Goal: Task Accomplishment & Management: Use online tool/utility

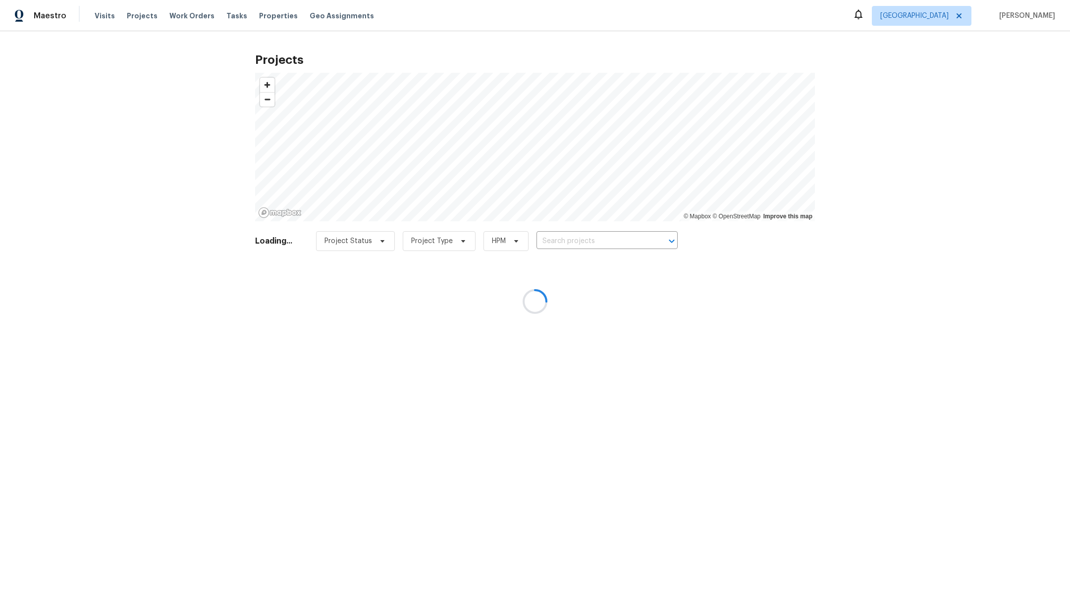
click at [135, 15] on div at bounding box center [535, 301] width 1070 height 603
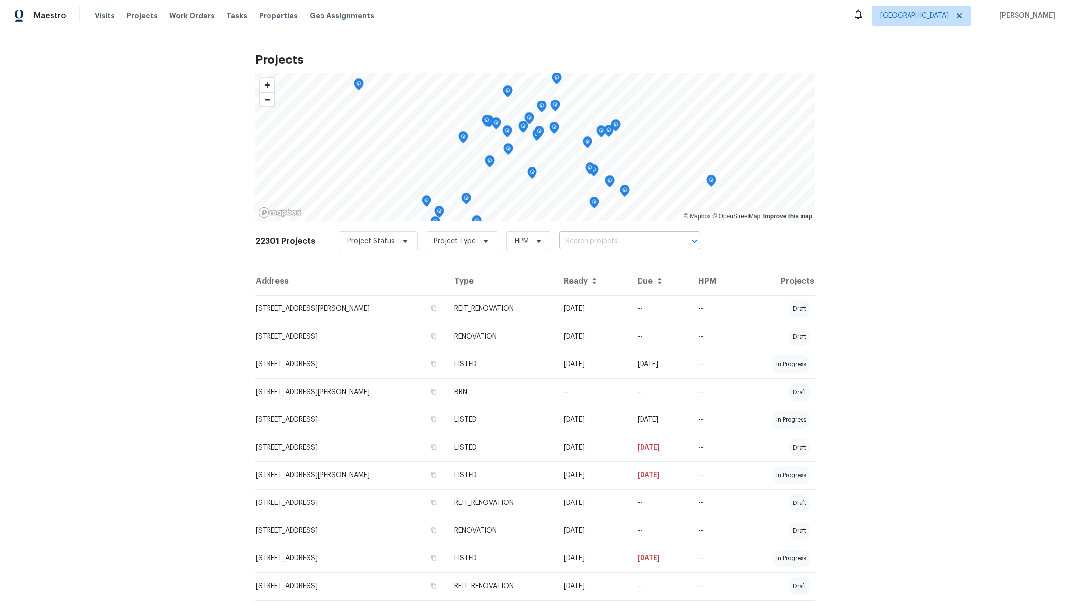
click at [570, 245] on input "text" at bounding box center [615, 241] width 113 height 15
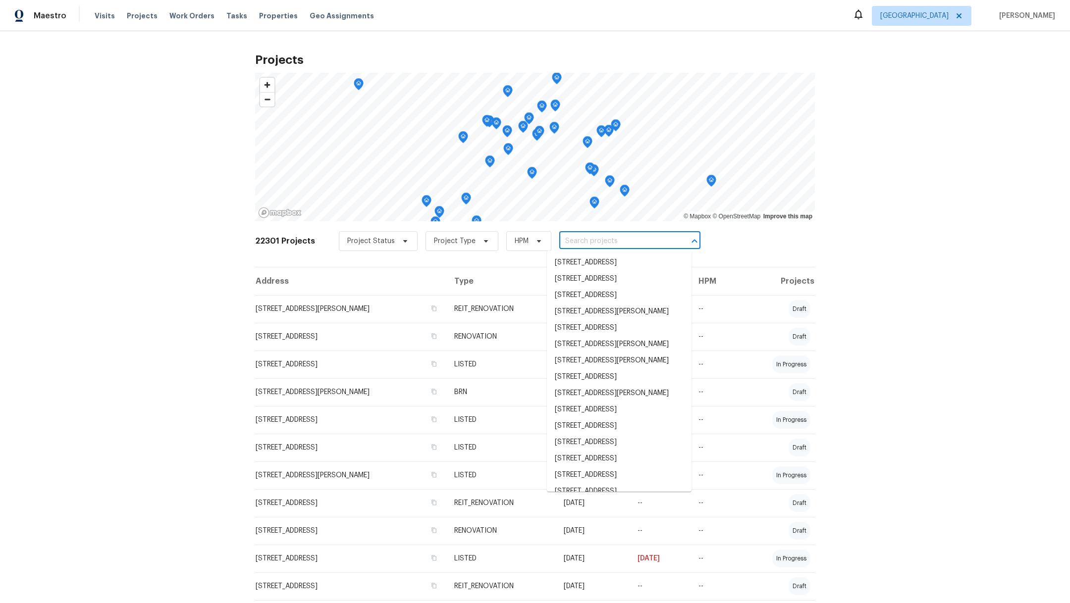
type input "2"
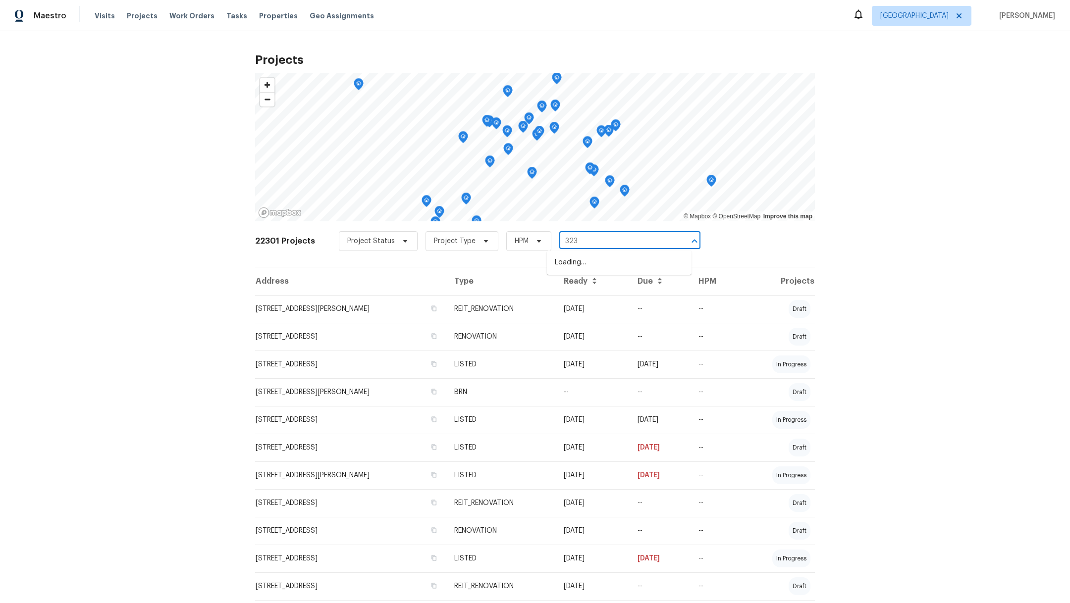
type input "3231"
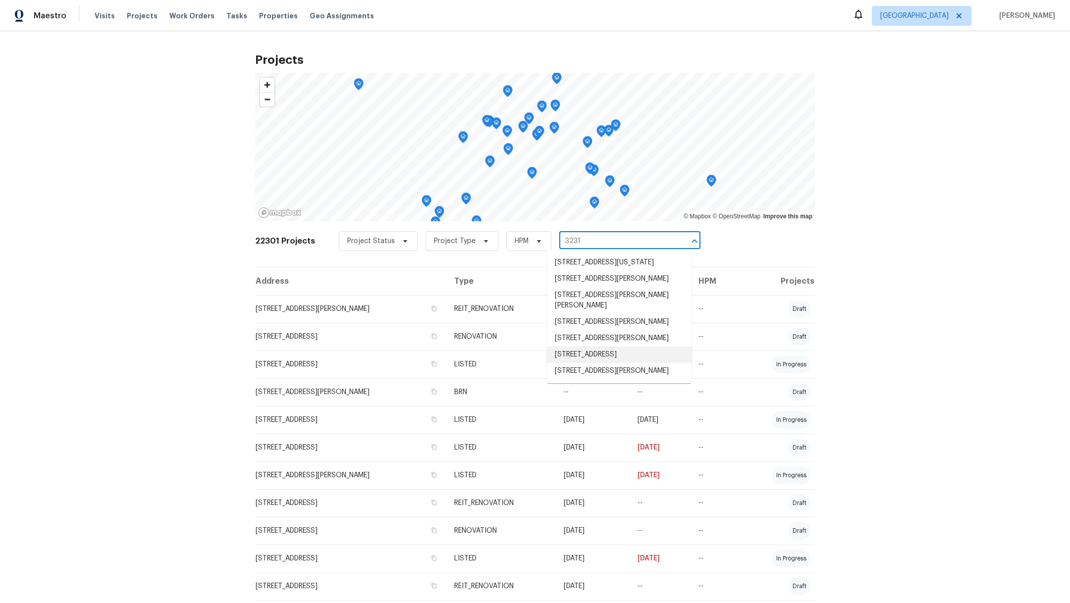
click at [581, 363] on li "[STREET_ADDRESS]" at bounding box center [619, 355] width 145 height 16
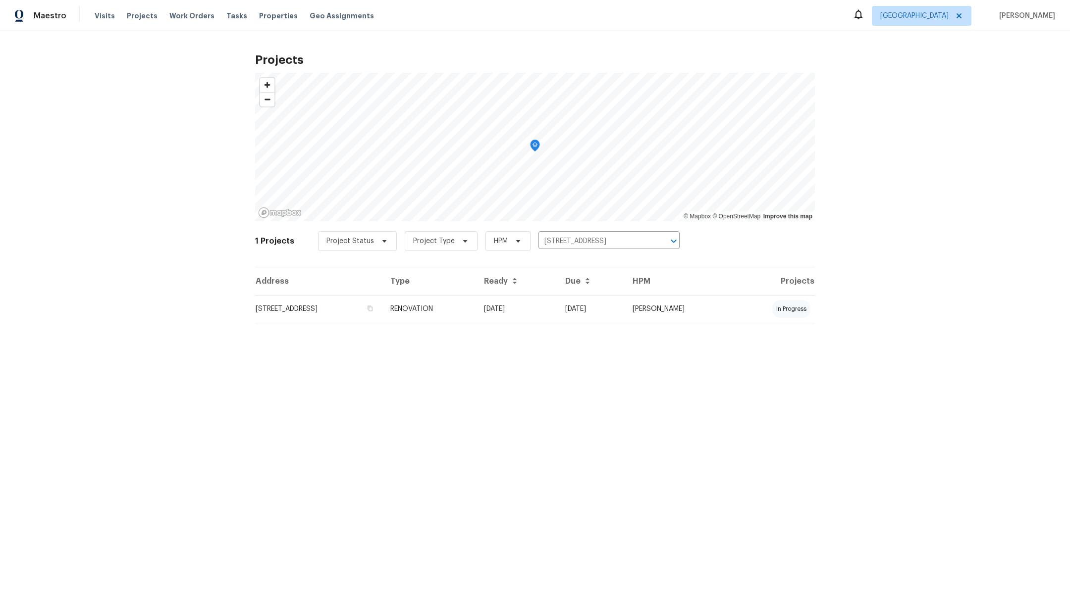
click at [100, 9] on div "Visits Projects Work Orders Tasks Properties Geo Assignments" at bounding box center [240, 16] width 291 height 20
click at [95, 13] on span "Visits" at bounding box center [105, 16] width 20 height 10
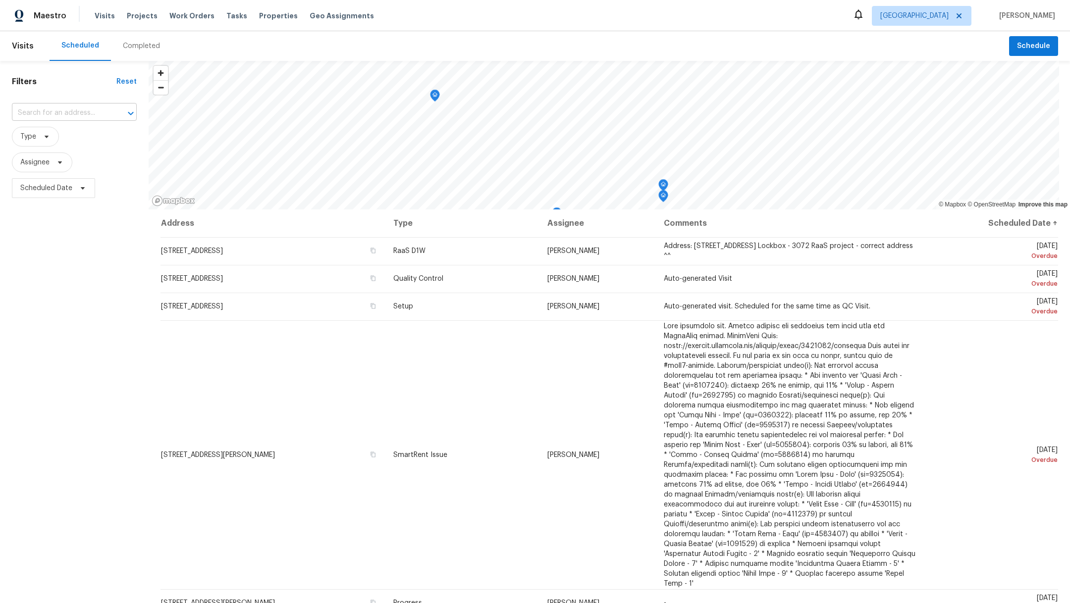
click at [53, 113] on input "text" at bounding box center [60, 113] width 97 height 15
click at [78, 81] on h1 "Filters" at bounding box center [64, 82] width 105 height 10
click at [30, 168] on span "Assignee" at bounding box center [42, 163] width 60 height 20
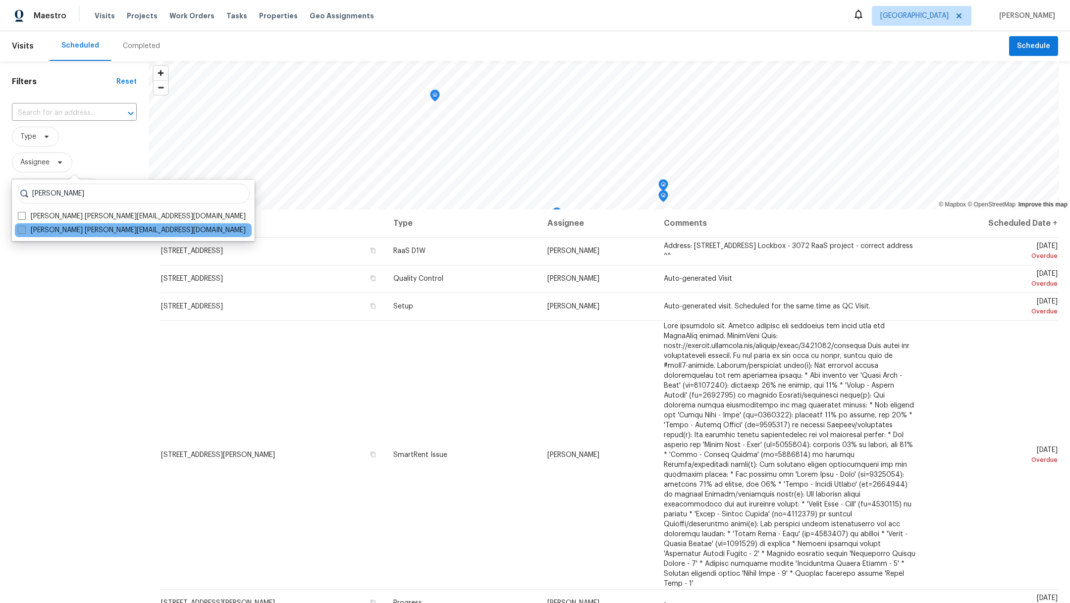
type input "[PERSON_NAME]"
click at [19, 233] on span at bounding box center [22, 230] width 8 height 8
click at [19, 232] on input "[PERSON_NAME] [PERSON_NAME][EMAIL_ADDRESS][DOMAIN_NAME]" at bounding box center [21, 228] width 6 height 6
checkbox input "true"
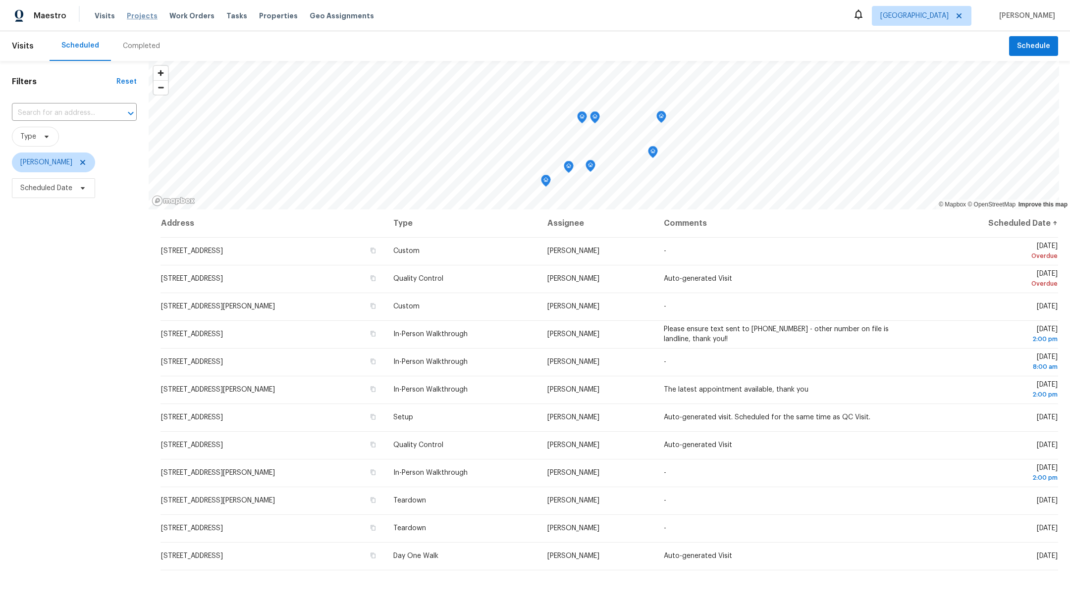
click at [134, 19] on span "Projects" at bounding box center [142, 16] width 31 height 10
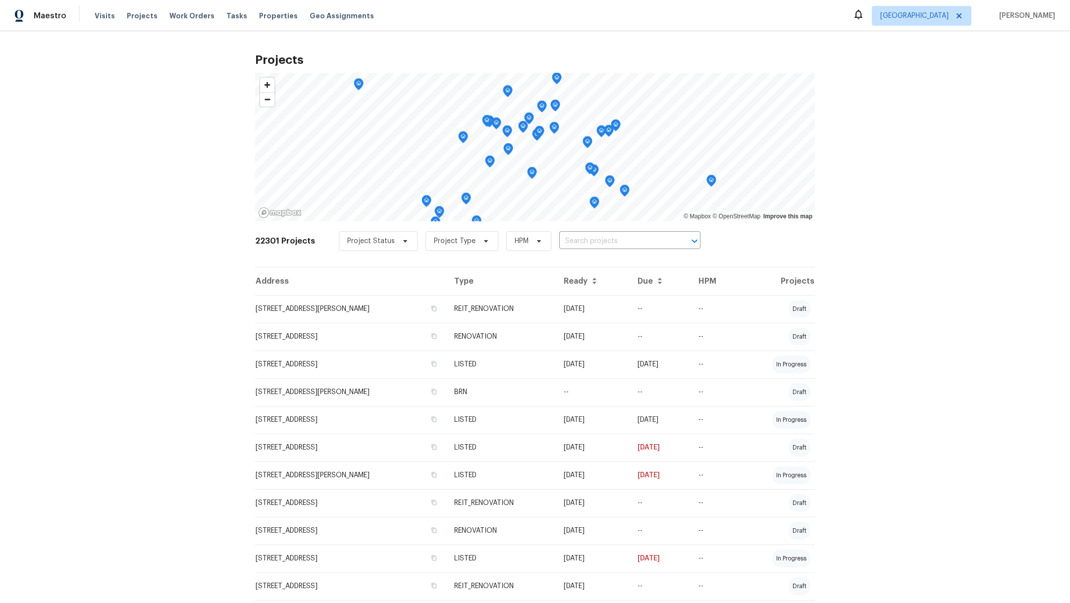
click at [563, 240] on input "text" at bounding box center [615, 241] width 113 height 15
type input "3231"
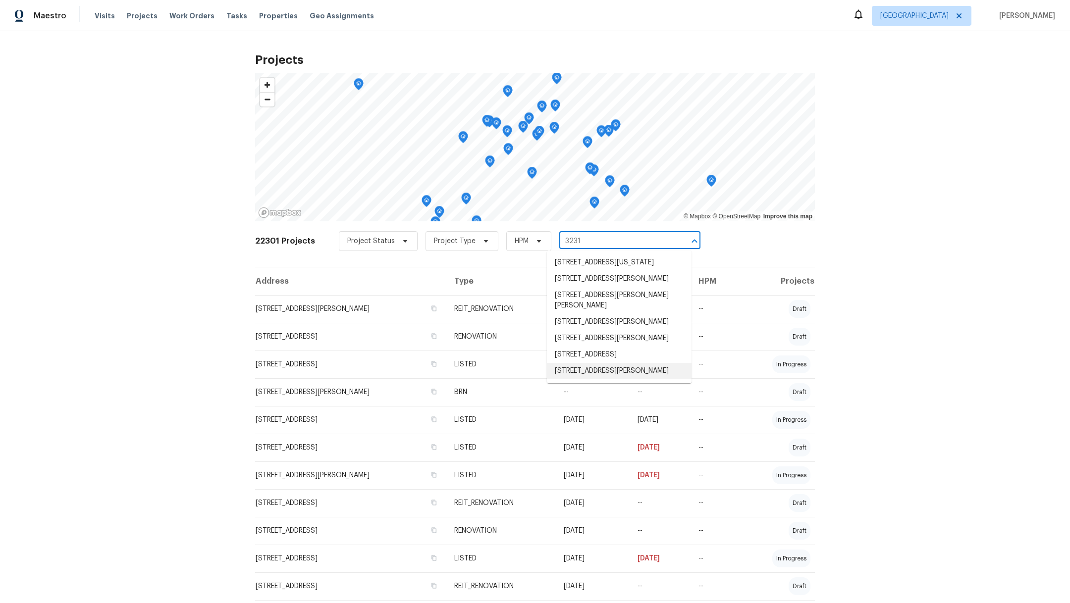
click at [576, 380] on li "[STREET_ADDRESS][PERSON_NAME]" at bounding box center [619, 371] width 145 height 16
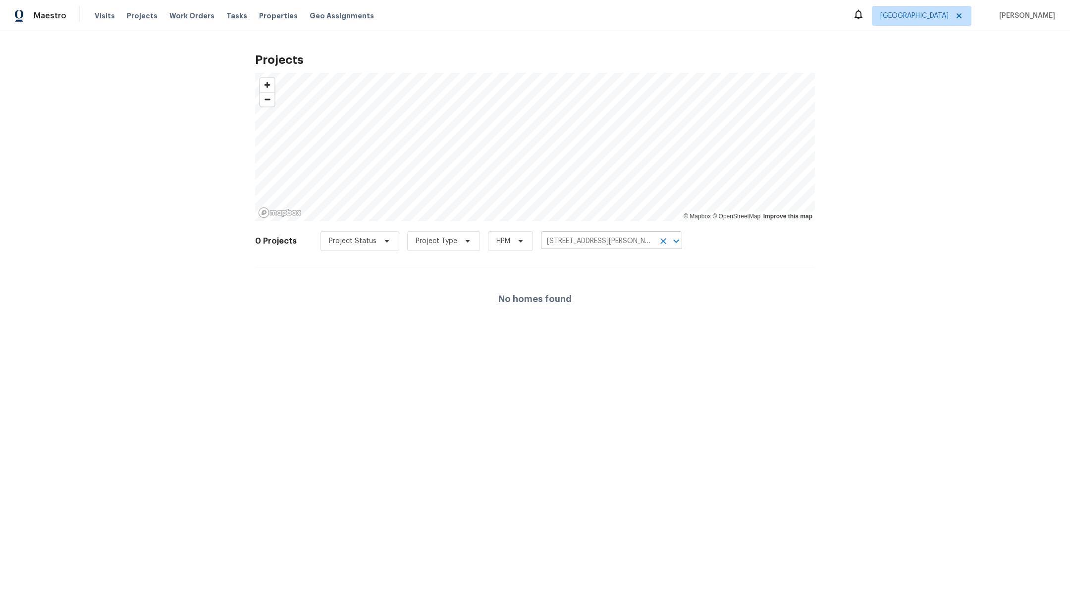
click at [658, 242] on icon "Clear" at bounding box center [663, 241] width 10 height 10
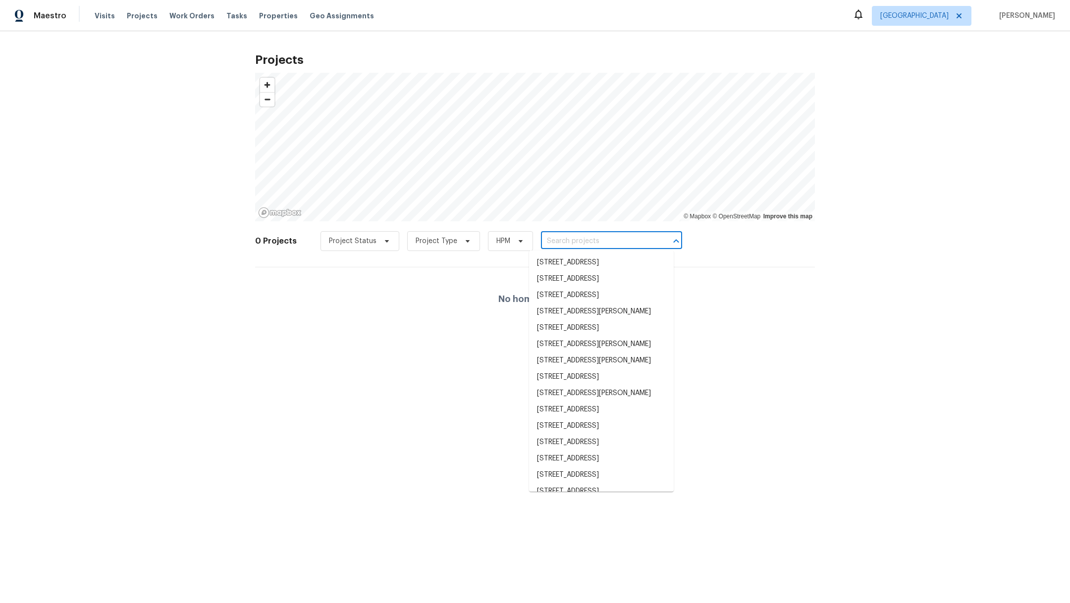
click at [565, 242] on input "text" at bounding box center [597, 241] width 113 height 15
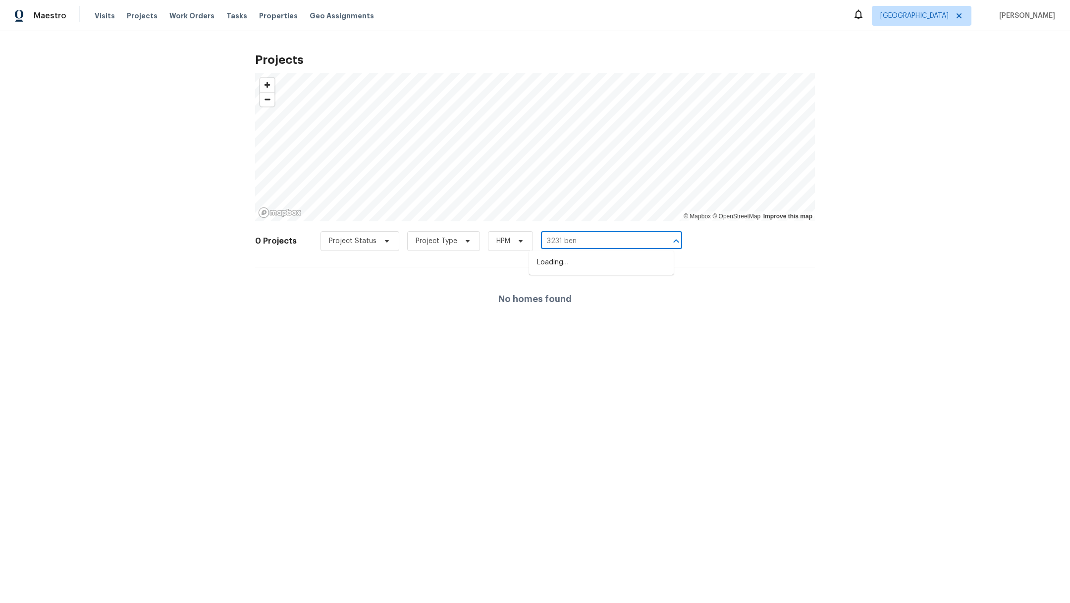
type input "3231 bent"
click at [571, 267] on li "[STREET_ADDRESS]" at bounding box center [601, 263] width 145 height 16
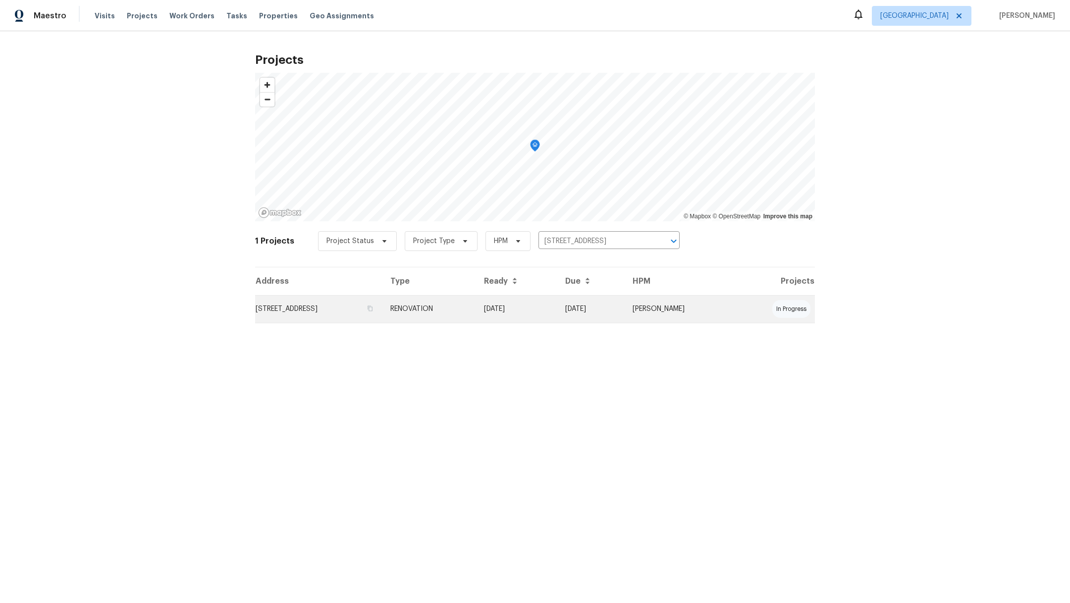
click at [311, 311] on td "[STREET_ADDRESS]" at bounding box center [318, 309] width 127 height 28
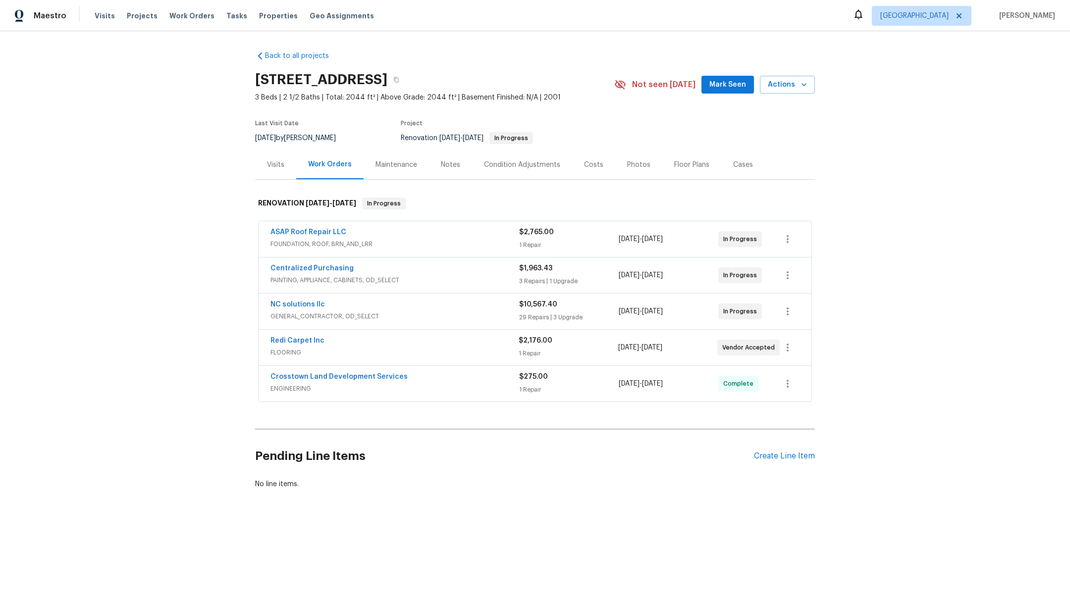
click at [447, 162] on div "Notes" at bounding box center [450, 165] width 19 height 10
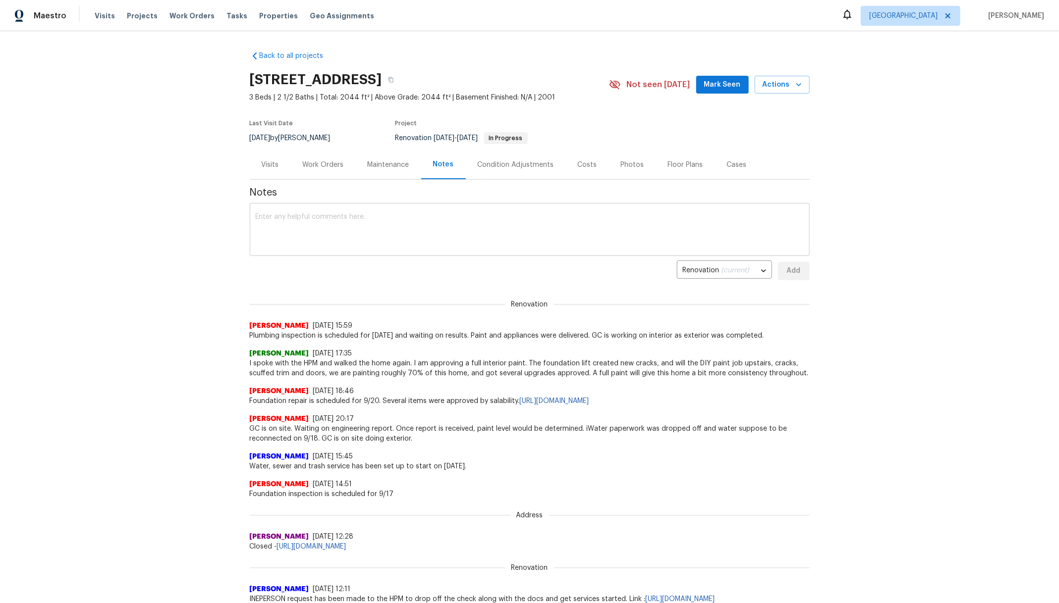
click at [362, 218] on textarea at bounding box center [530, 231] width 548 height 35
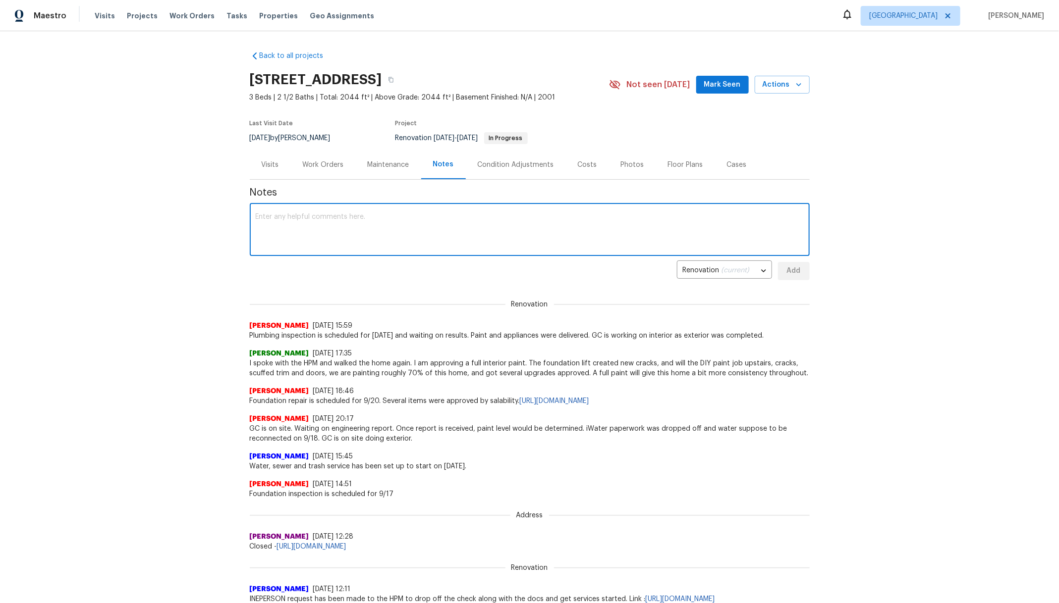
type textarea "d"
click at [438, 215] on textarea "Stopped by for a progress visit. Plumbing inspection didn;t find issues." at bounding box center [530, 231] width 548 height 35
click at [559, 209] on div "Stopped by for a progress visit. Plumbing inspection didn't find issues. x ​" at bounding box center [530, 231] width 560 height 51
click at [548, 215] on textarea "Stopped by for a progress visit. Plumbing inspection didn't find issues." at bounding box center [530, 231] width 548 height 35
type textarea "Stopped by for a progress visit. Plumbing inspection didn't find issues. Paint …"
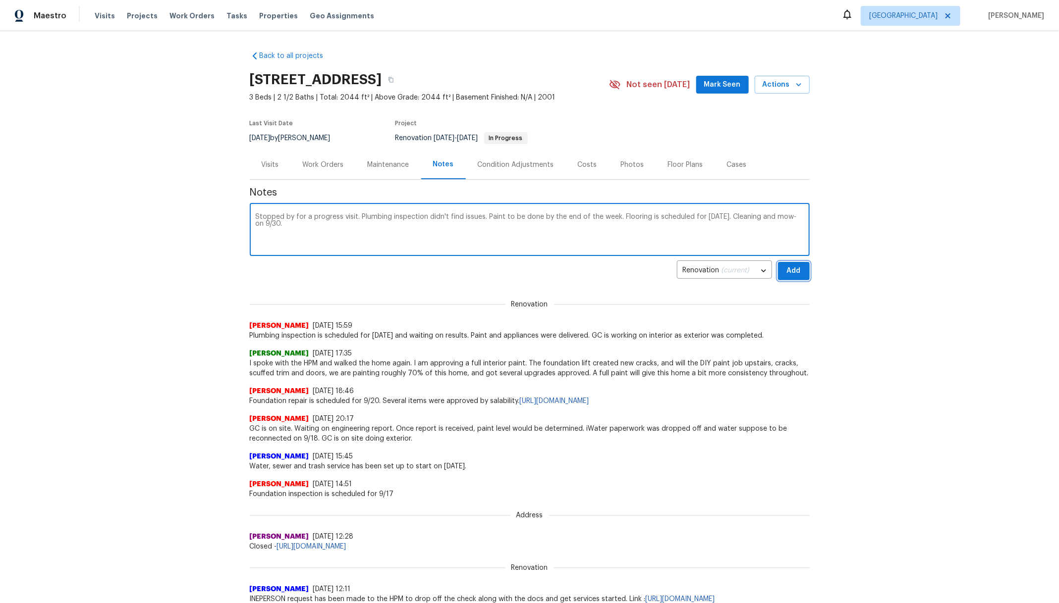
click at [790, 270] on span "Add" at bounding box center [794, 271] width 16 height 12
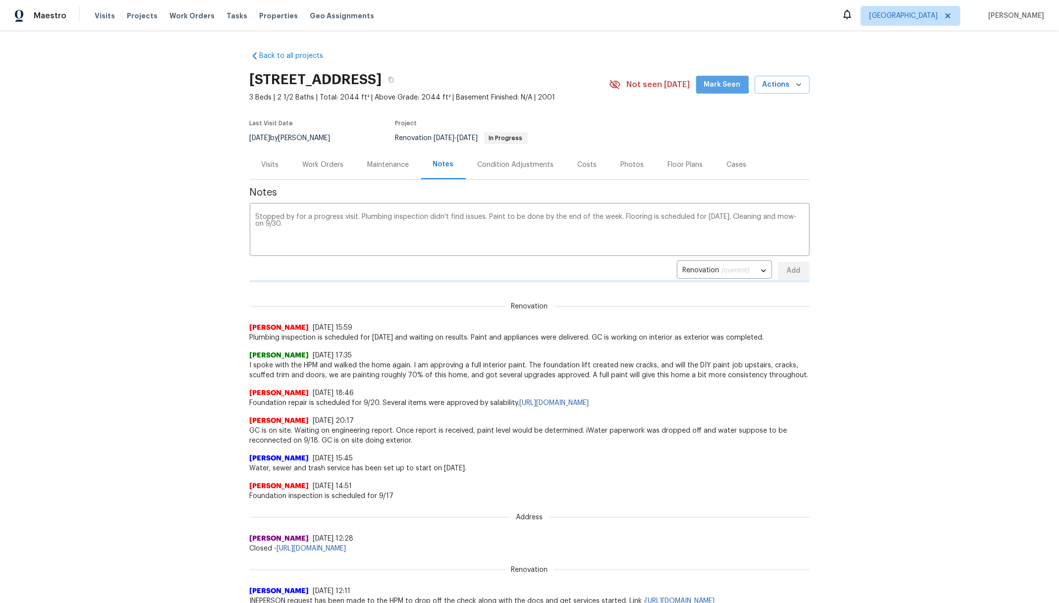
click at [719, 83] on span "Mark Seen" at bounding box center [722, 85] width 37 height 12
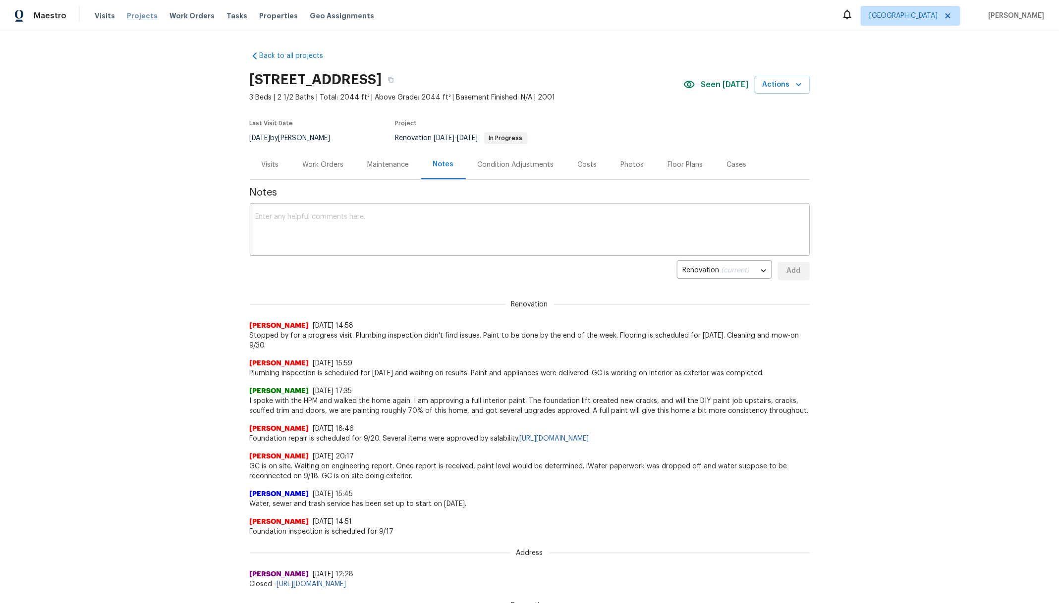
click at [138, 13] on span "Projects" at bounding box center [142, 16] width 31 height 10
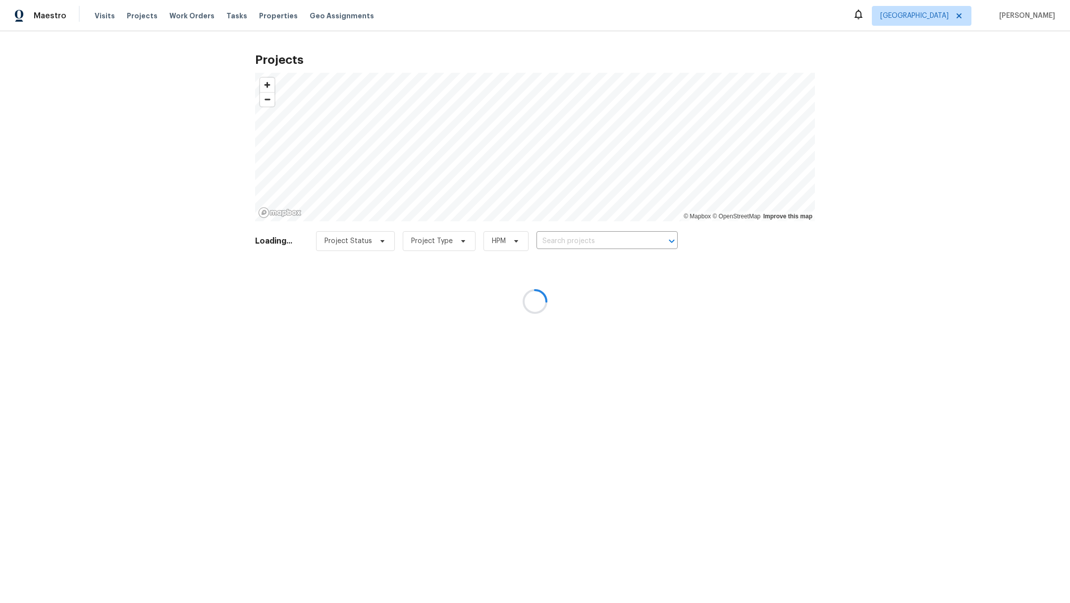
click at [558, 234] on div at bounding box center [535, 301] width 1070 height 603
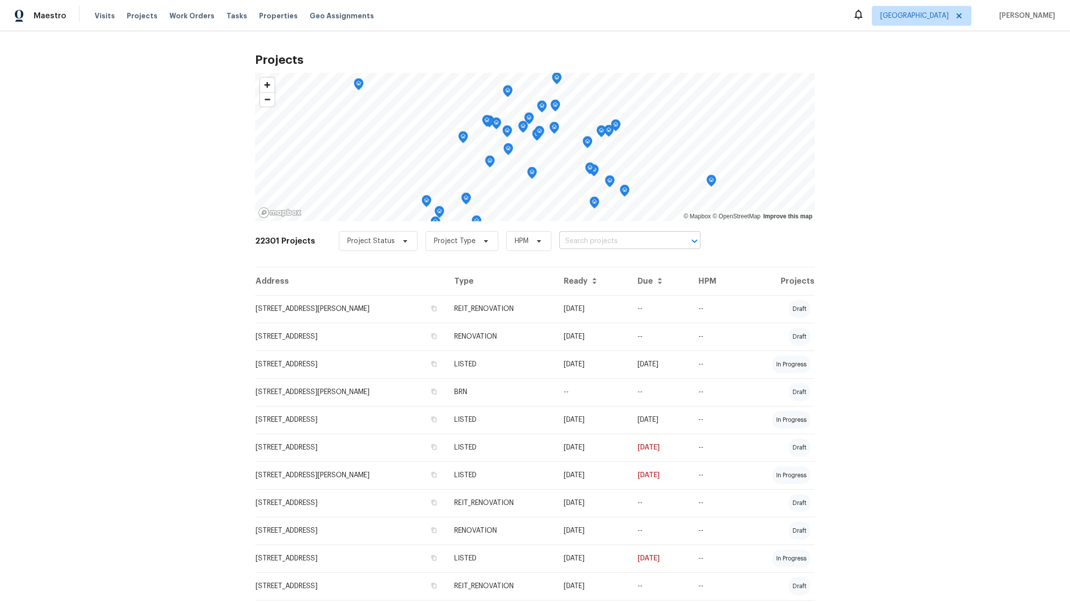
click at [562, 248] on input "text" at bounding box center [615, 241] width 113 height 15
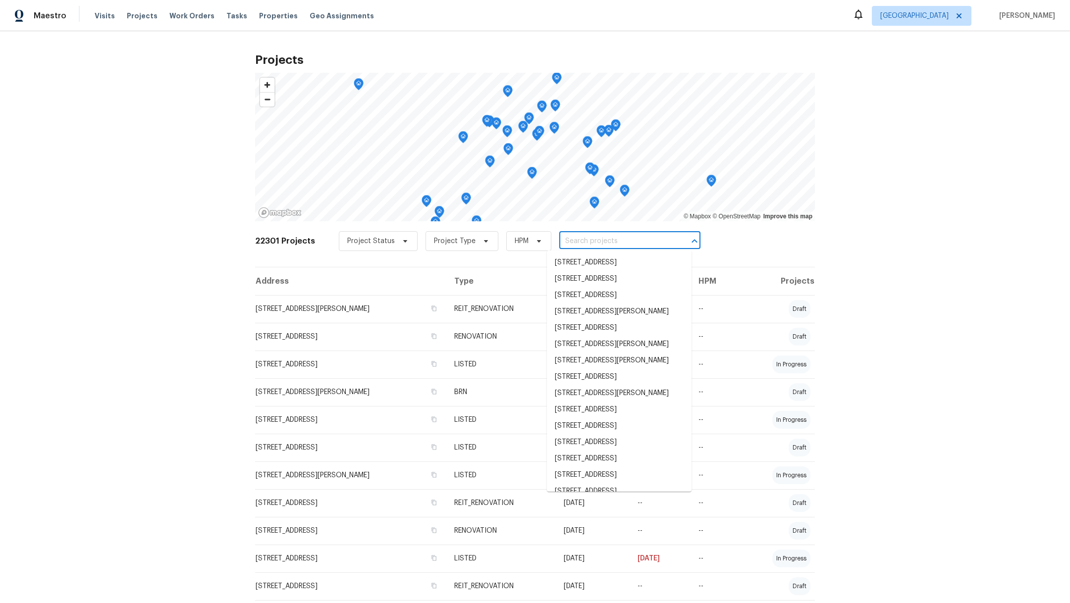
click at [563, 248] on input "text" at bounding box center [615, 241] width 113 height 15
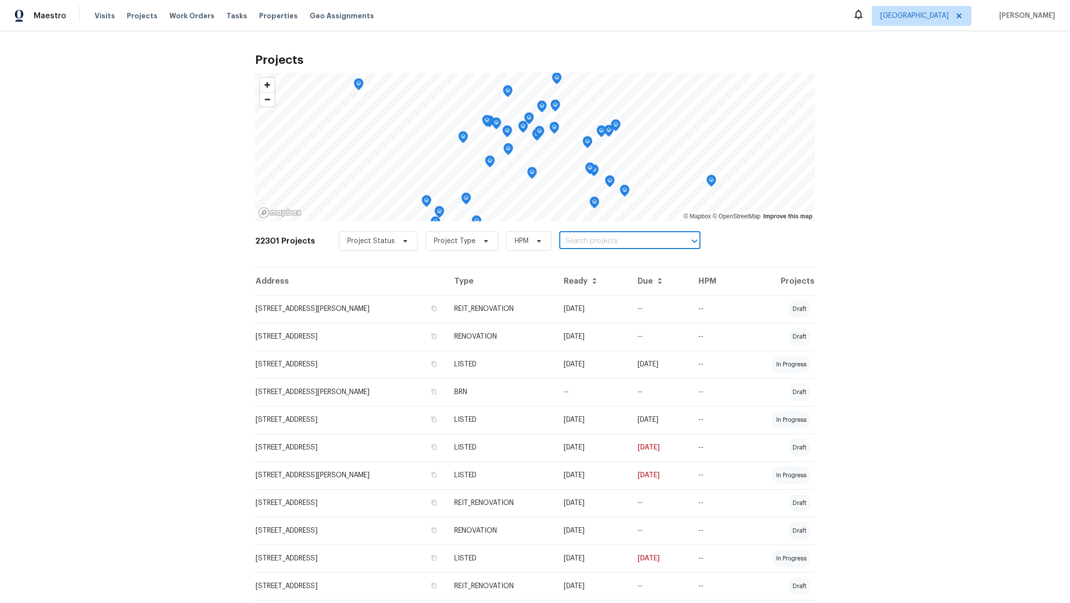
click at [563, 241] on input "text" at bounding box center [615, 241] width 113 height 15
type input "2222 princess"
click at [569, 267] on li "[STREET_ADDRESS]" at bounding box center [619, 263] width 145 height 16
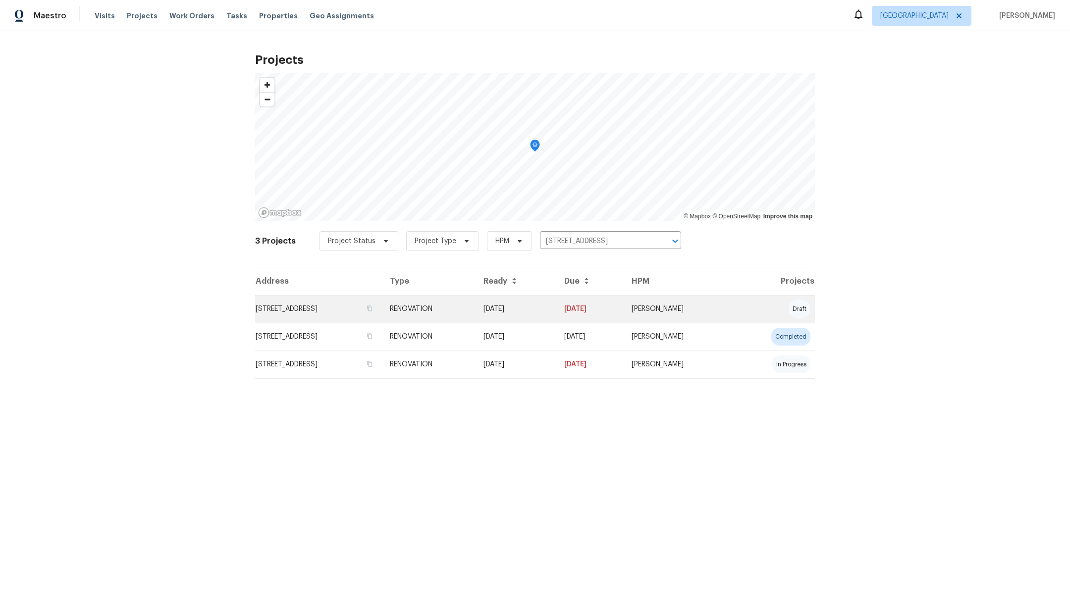
click at [295, 307] on td "[STREET_ADDRESS]" at bounding box center [318, 309] width 127 height 28
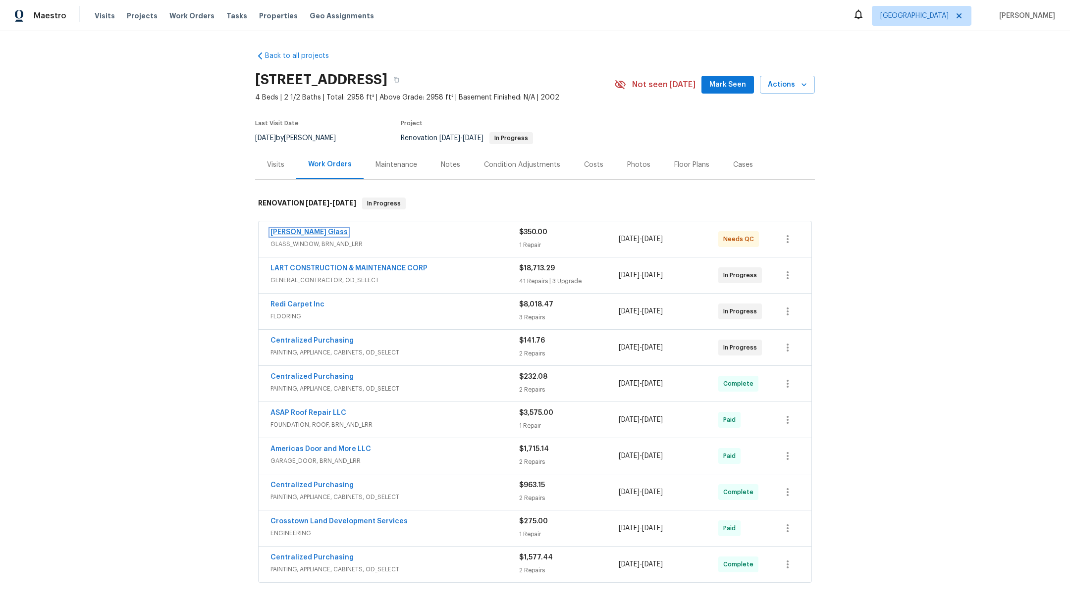
click at [274, 233] on link "[PERSON_NAME] Glass" at bounding box center [309, 232] width 77 height 7
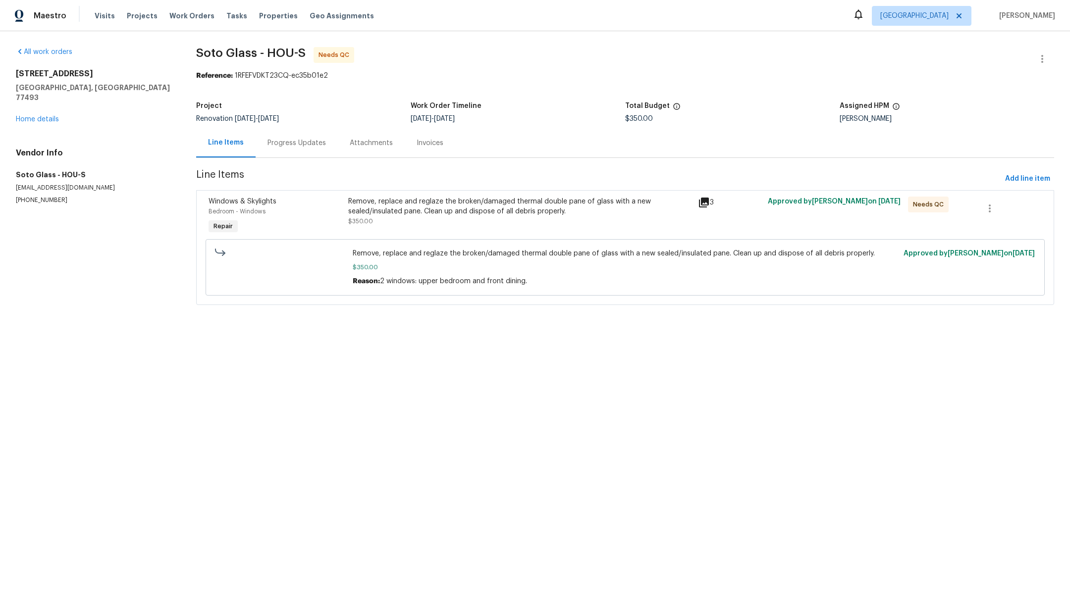
click at [441, 210] on div "Remove, replace and reglaze the broken/damaged thermal double pane of glass wit…" at bounding box center [520, 207] width 344 height 20
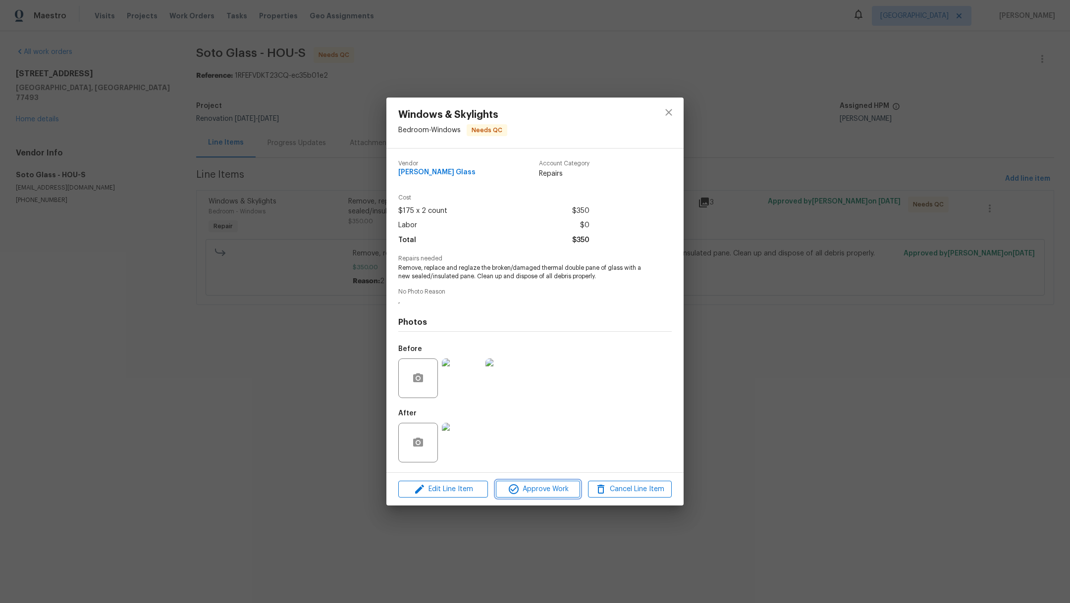
click at [525, 495] on span "Approve Work" at bounding box center [538, 490] width 78 height 12
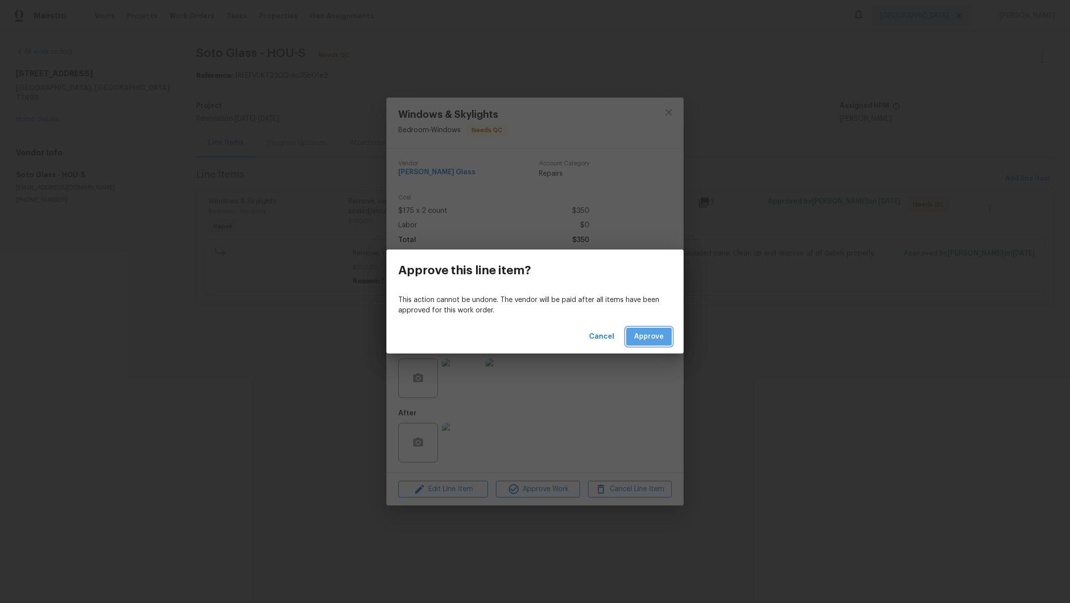
click at [647, 343] on button "Approve" at bounding box center [649, 337] width 46 height 18
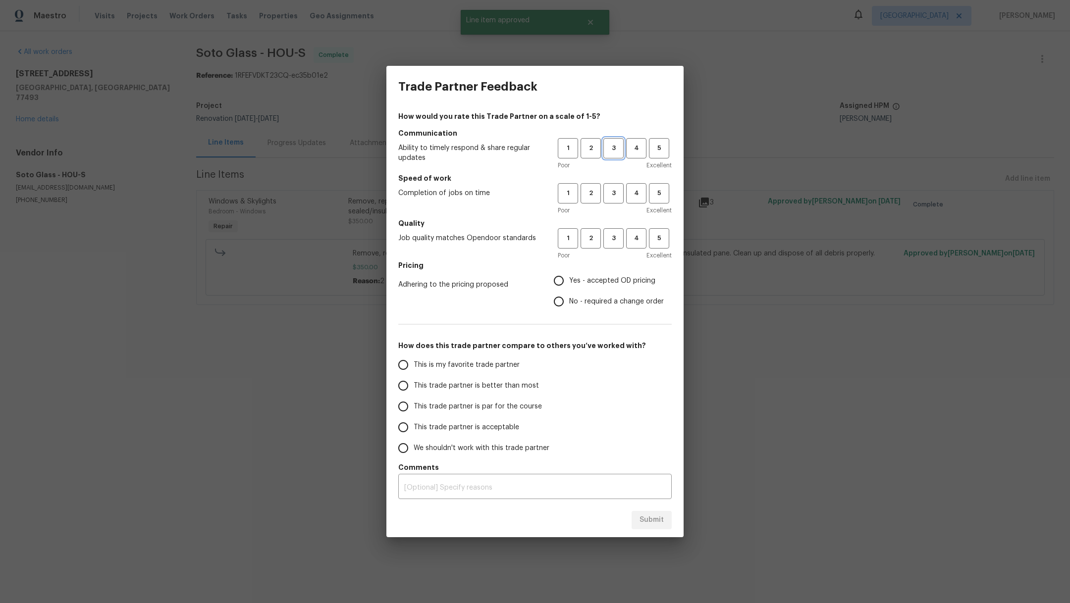
click at [616, 150] on span "3" at bounding box center [613, 148] width 18 height 11
click at [612, 195] on span "3" at bounding box center [613, 193] width 18 height 11
click at [589, 247] on button "2" at bounding box center [591, 238] width 20 height 20
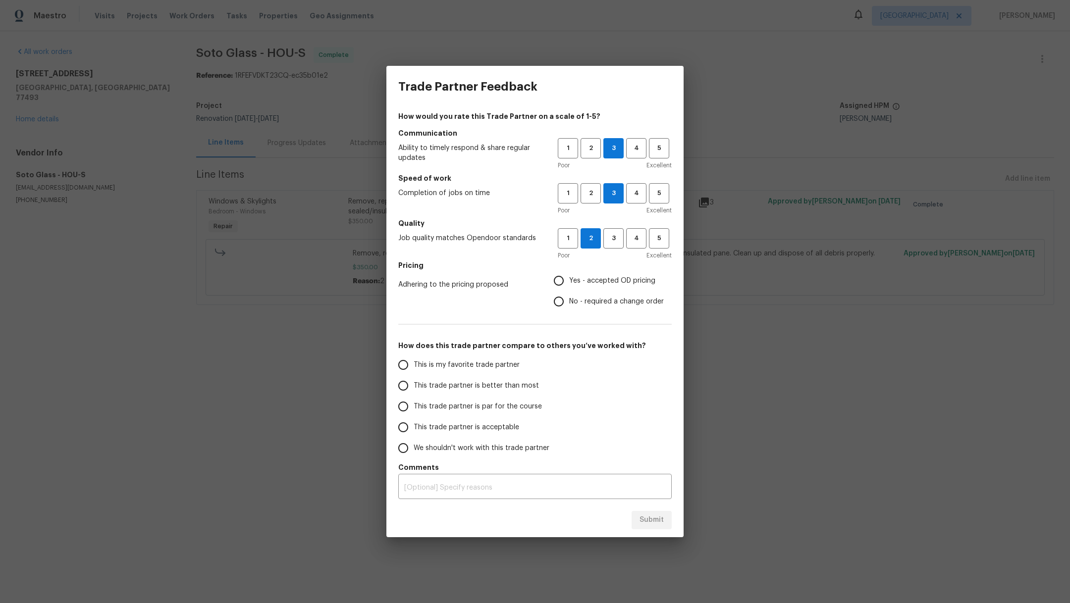
click at [575, 281] on span "Yes - accepted OD pricing" at bounding box center [612, 281] width 86 height 10
click at [569, 281] on input "Yes - accepted OD pricing" at bounding box center [558, 281] width 21 height 21
radio input "true"
click at [509, 387] on span "This trade partner is better than most" at bounding box center [476, 386] width 125 height 10
click at [414, 387] on input "This trade partner is better than most" at bounding box center [403, 386] width 21 height 21
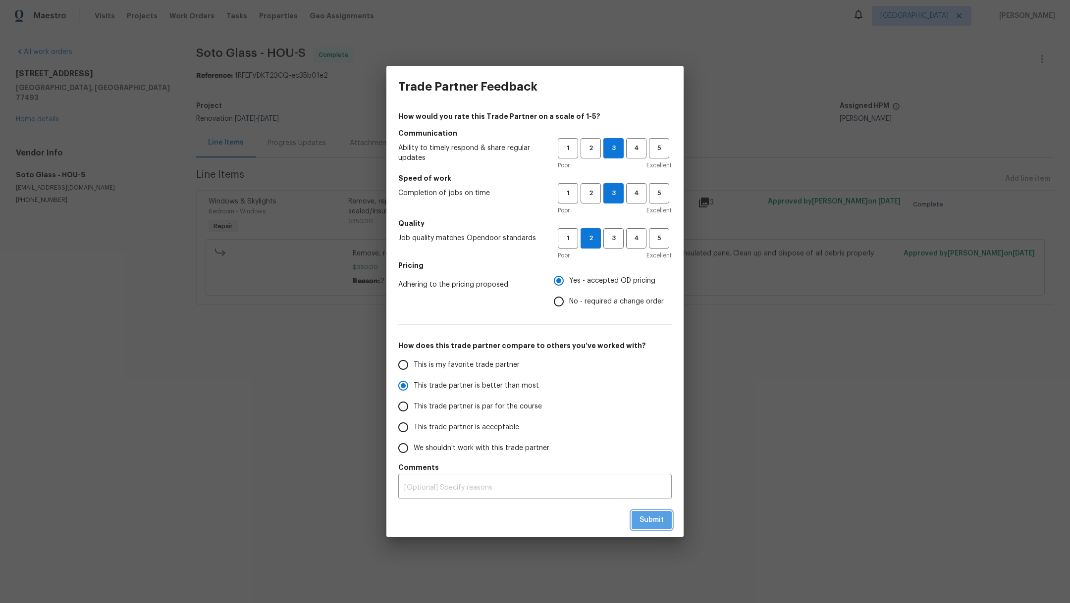
click at [649, 517] on span "Submit" at bounding box center [652, 520] width 24 height 12
radio input "true"
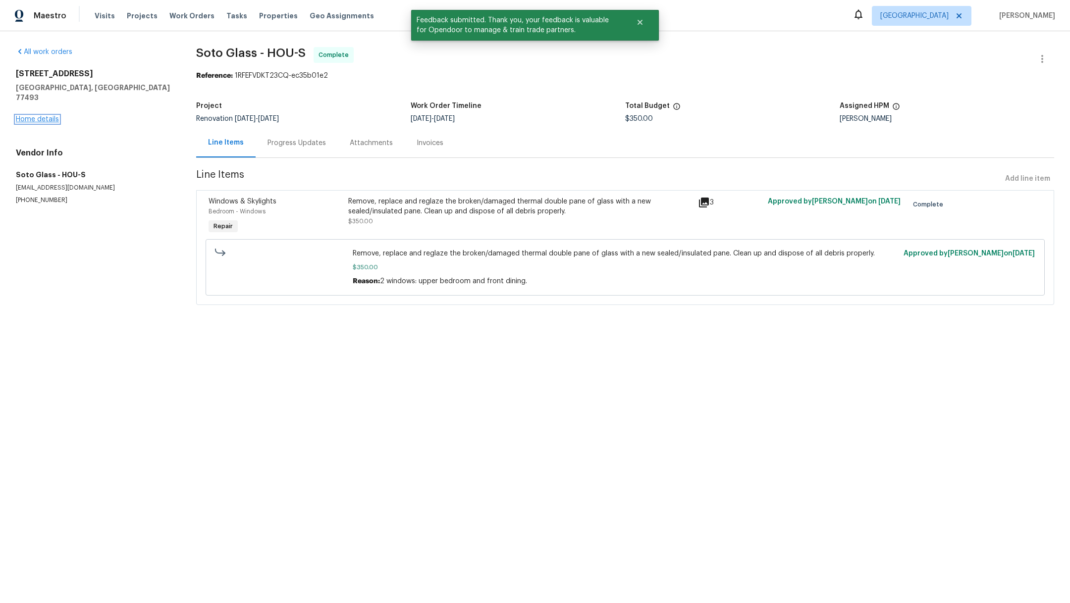
click at [28, 116] on link "Home details" at bounding box center [37, 119] width 43 height 7
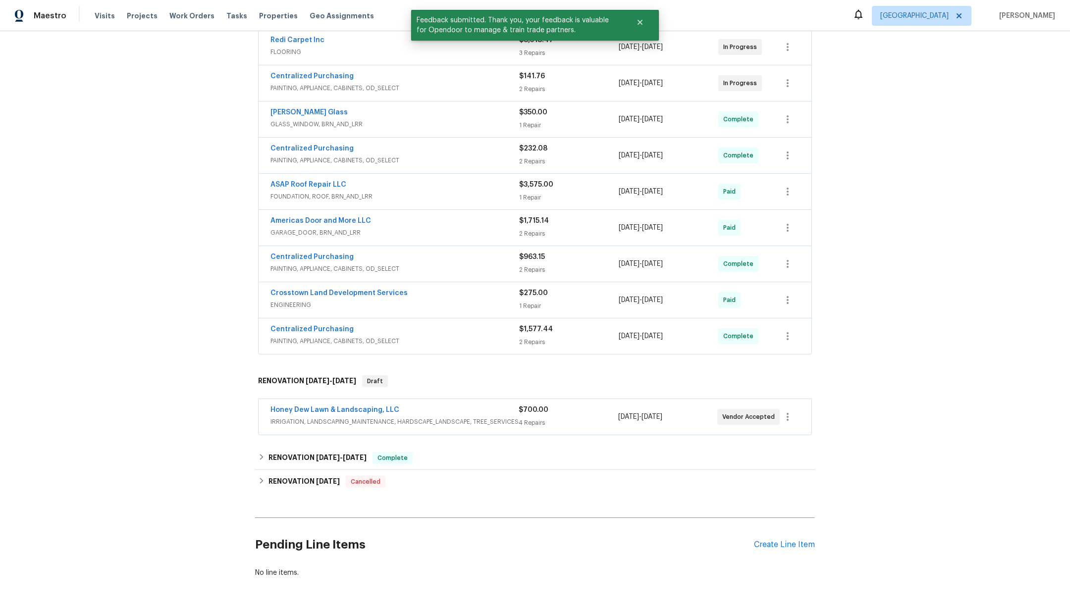
scroll to position [248, 0]
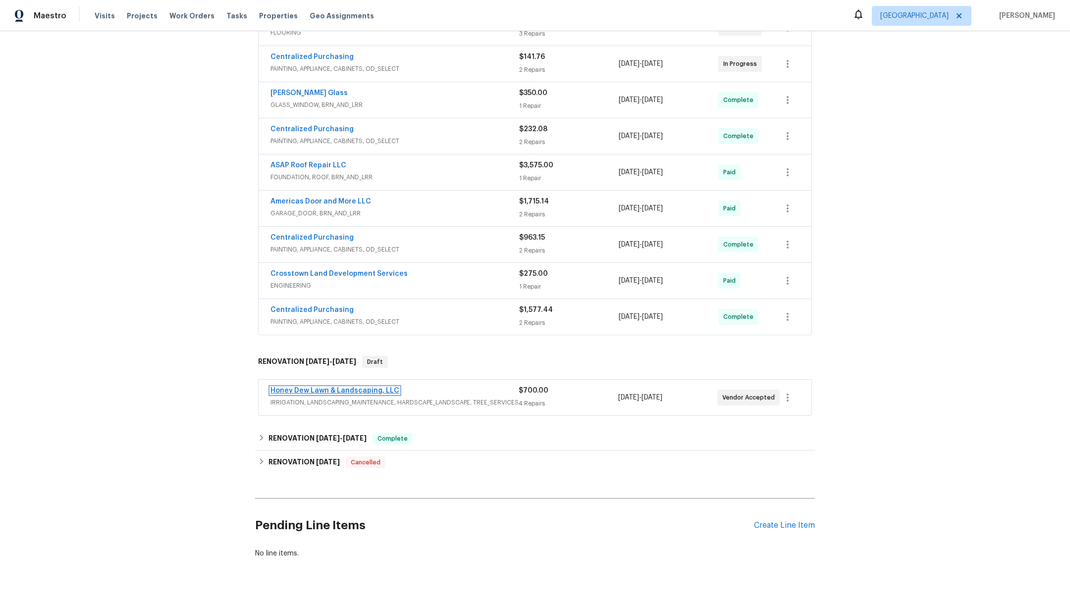
click at [334, 387] on link "Honey Dew Lawn & Landscaping, LLC" at bounding box center [335, 390] width 129 height 7
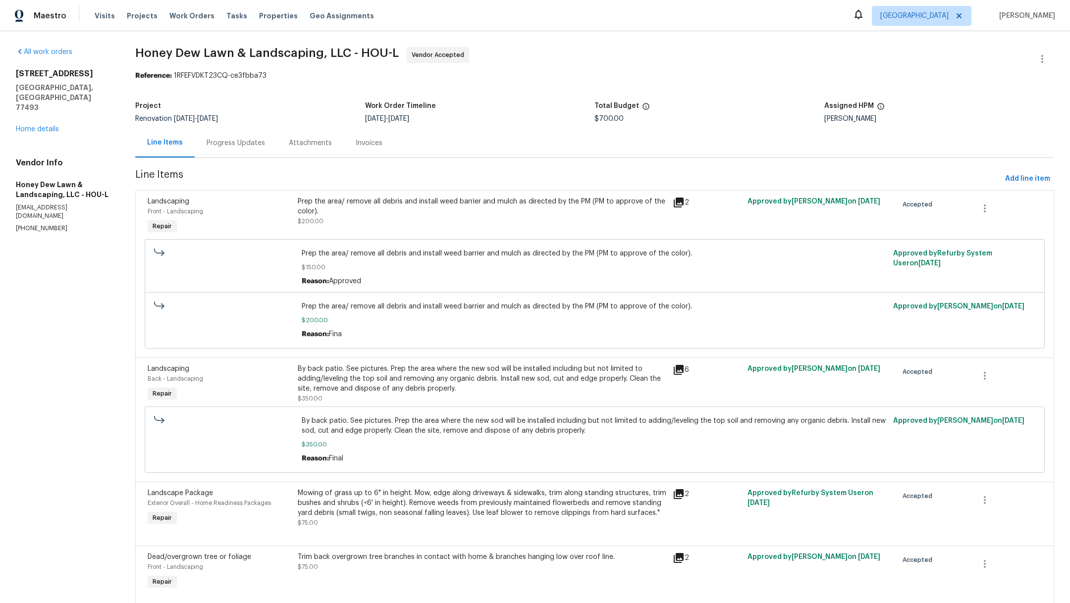
click at [452, 385] on div "By back patio. See pictures. Prep the area where the new sod will be installed …" at bounding box center [482, 379] width 369 height 30
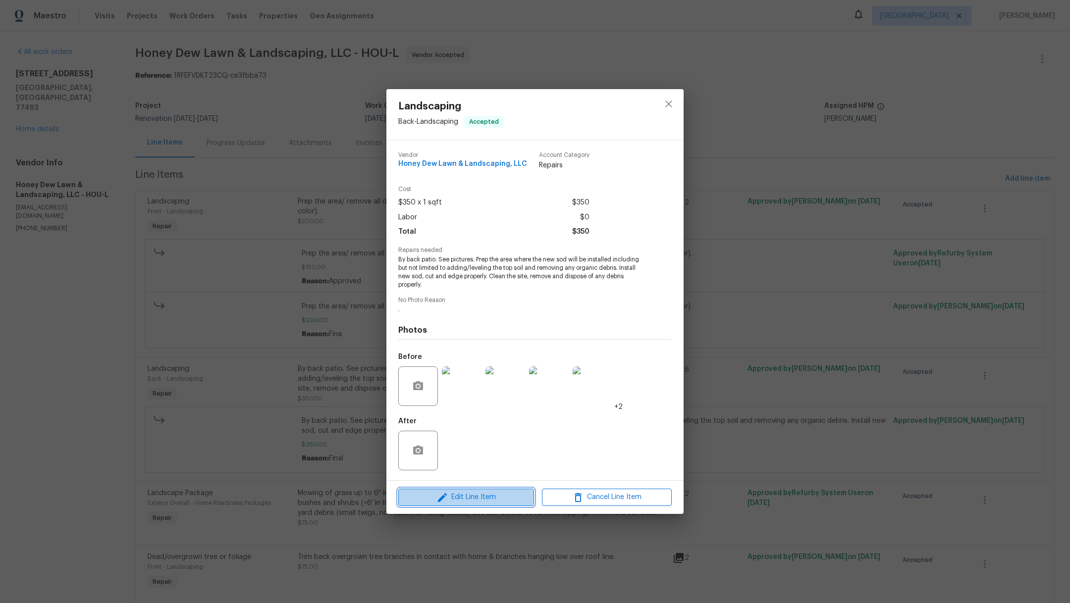
click at [505, 497] on span "Edit Line Item" at bounding box center [466, 497] width 130 height 12
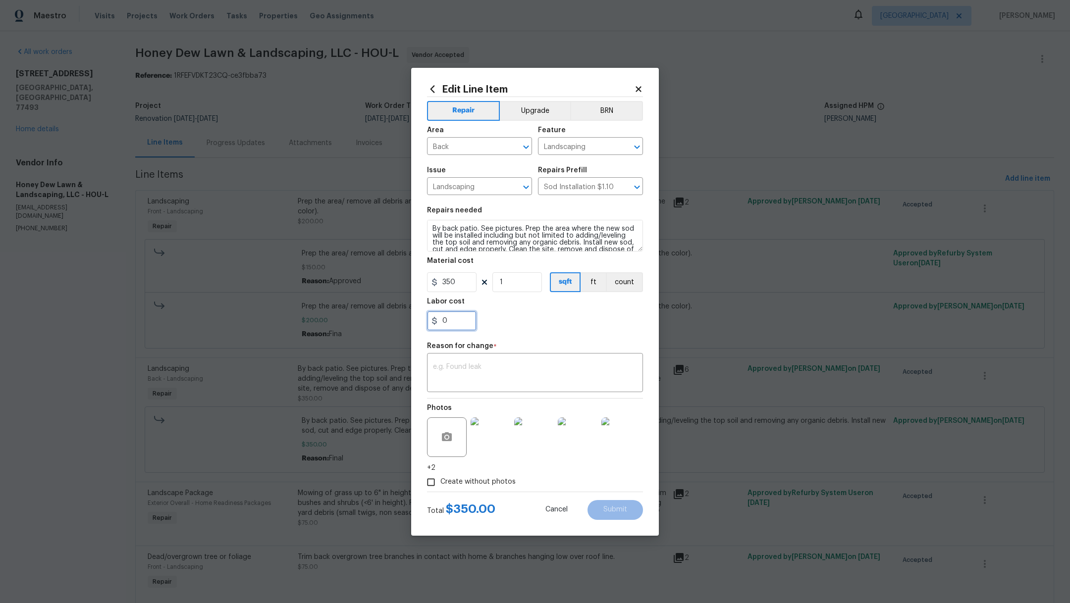
drag, startPoint x: 446, startPoint y: 321, endPoint x: 392, endPoint y: 319, distance: 53.6
click at [392, 319] on div "Edit Line Item Repair Upgrade BRN Area Back ​ Feature Landscaping ​ Issue Lands…" at bounding box center [535, 301] width 1070 height 603
type input "200"
click at [467, 373] on textarea at bounding box center [535, 374] width 204 height 21
type textarea "Additional hoses and timer"
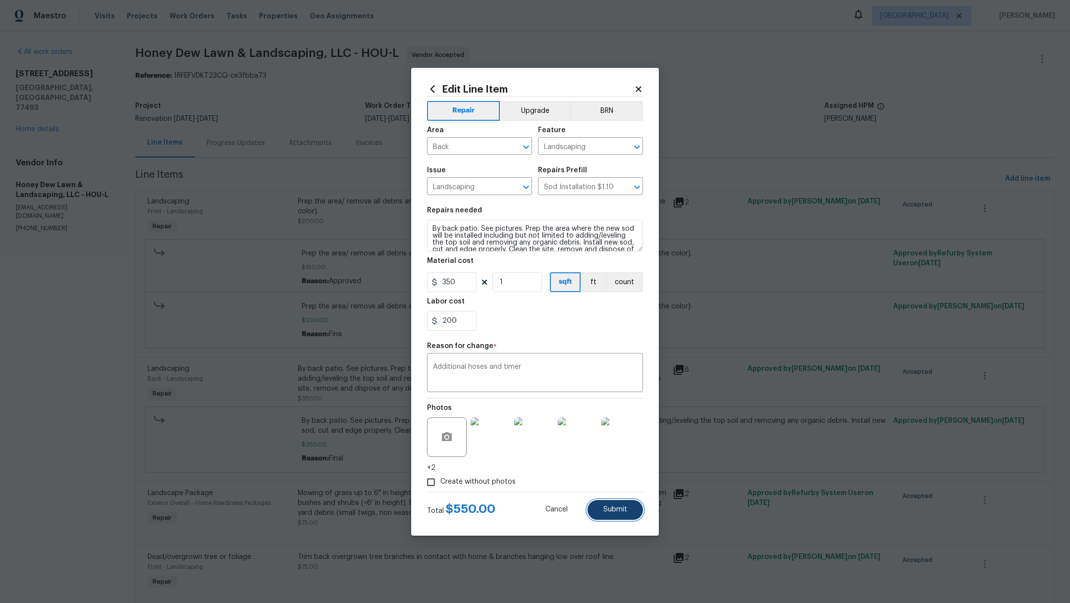
click at [621, 518] on button "Submit" at bounding box center [615, 510] width 55 height 20
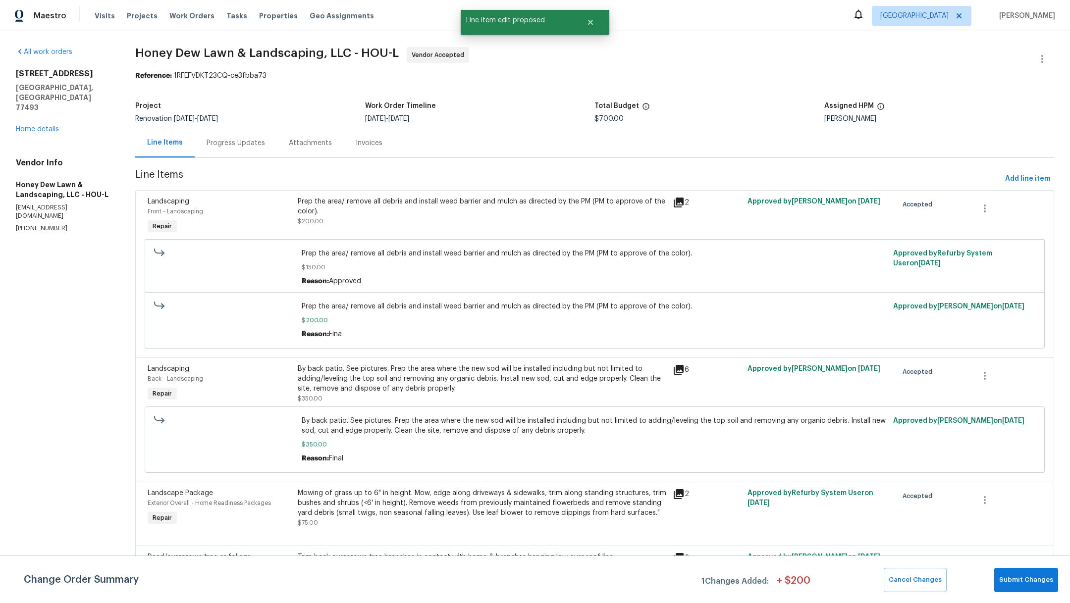
click at [40, 113] on div "[STREET_ADDRESS] Home details" at bounding box center [64, 101] width 96 height 65
click at [36, 126] on link "Home details" at bounding box center [37, 129] width 43 height 7
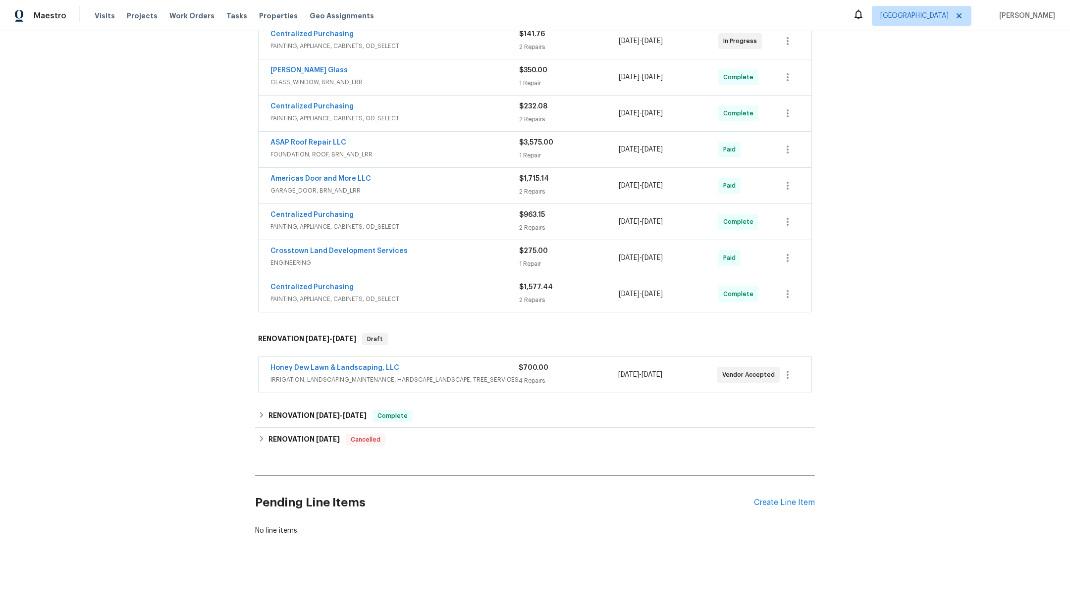
scroll to position [29, 0]
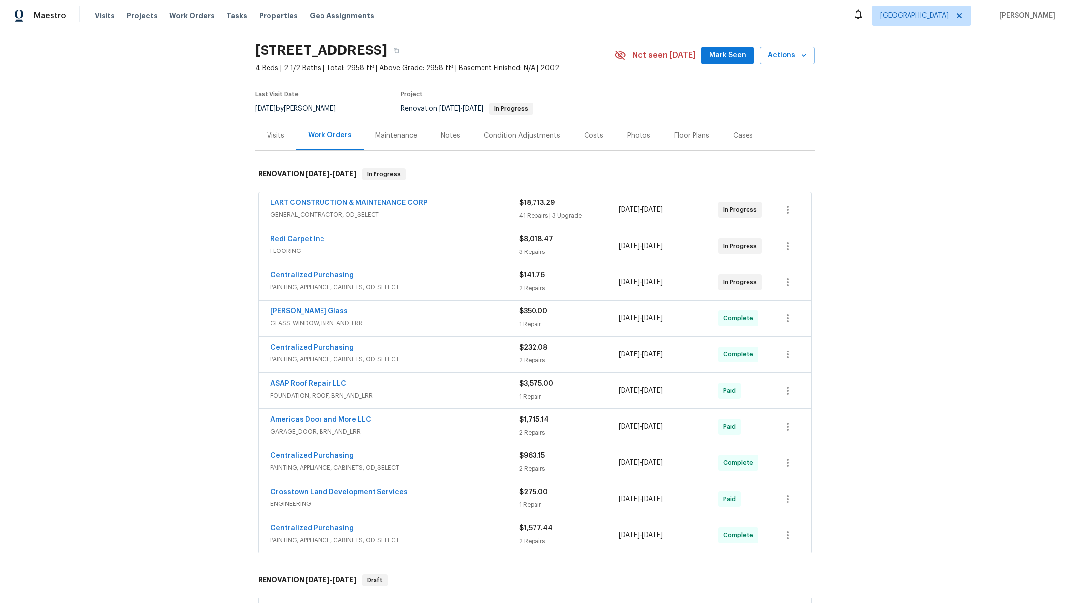
click at [452, 136] on div "Notes" at bounding box center [450, 135] width 43 height 29
